Goal: Find contact information: Find contact information

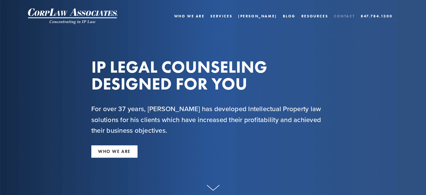
click at [344, 15] on link "Contact" at bounding box center [344, 16] width 21 height 8
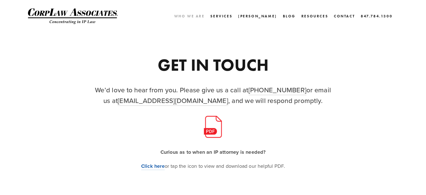
click at [205, 15] on link "Who We Are" at bounding box center [189, 16] width 31 height 8
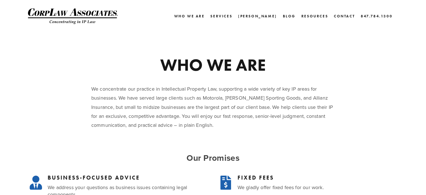
scroll to position [273, 0]
